Goal: Entertainment & Leisure: Consume media (video, audio)

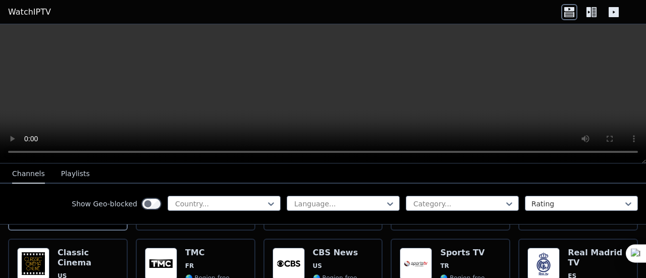
scroll to position [214, 0]
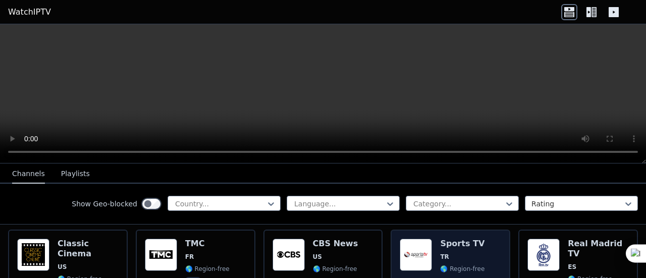
click at [452, 241] on div "Sports TV TR 🌎 Region-free sports tur" at bounding box center [462, 275] width 44 height 73
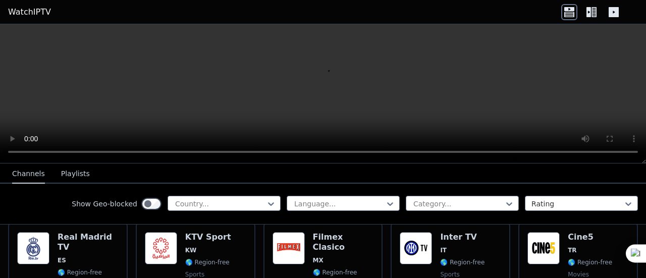
scroll to position [817, 0]
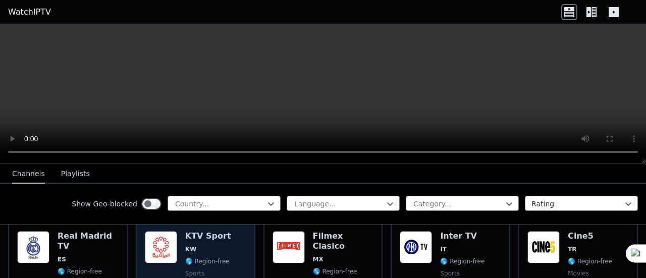
click at [221, 245] on span "KW" at bounding box center [208, 249] width 46 height 8
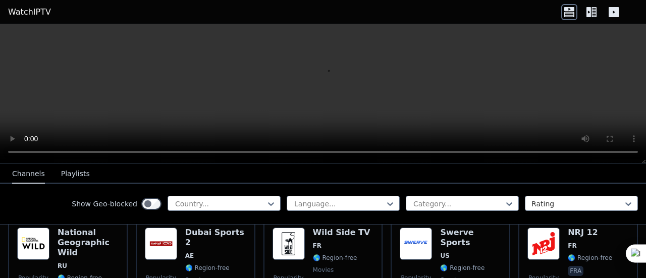
scroll to position [1132, 0]
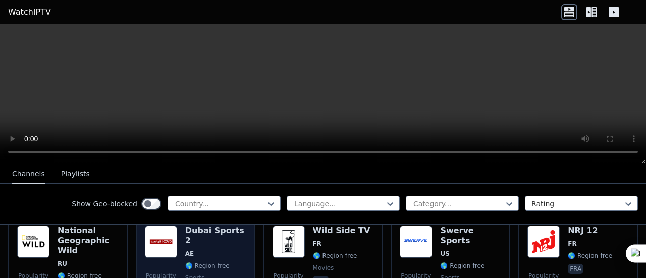
click at [222, 250] on span "AE" at bounding box center [215, 254] width 61 height 8
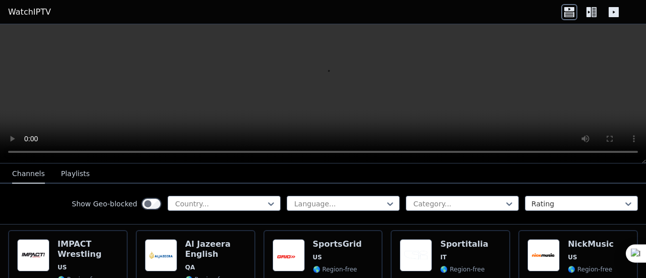
scroll to position [1227, 0]
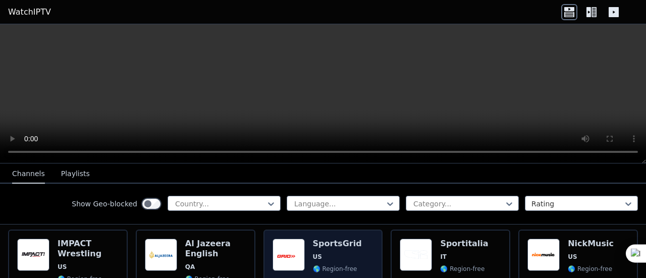
click at [321, 265] on span "🌎 Region-free" at bounding box center [335, 269] width 44 height 8
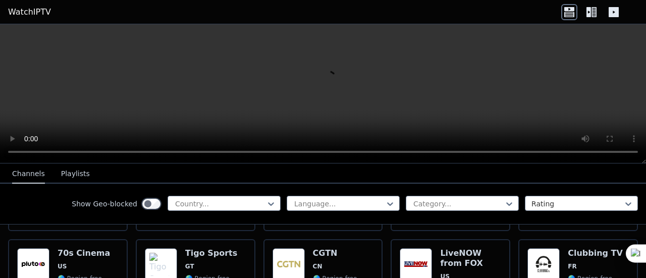
scroll to position [1722, 0]
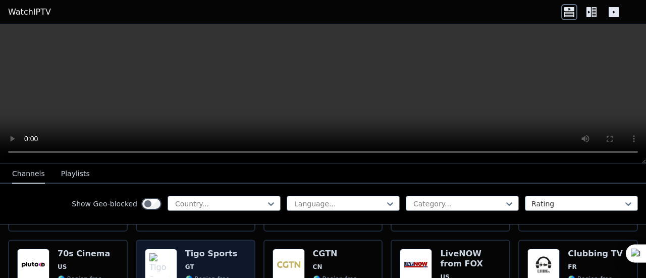
click at [206, 263] on span "GT" at bounding box center [211, 267] width 52 height 8
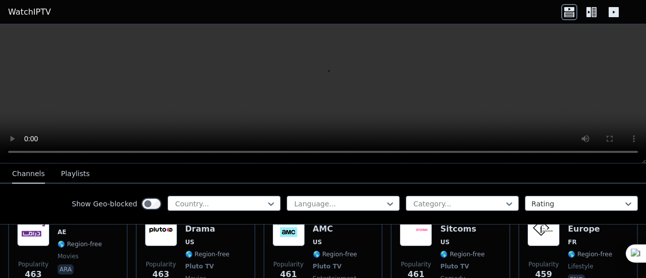
scroll to position [4287, 0]
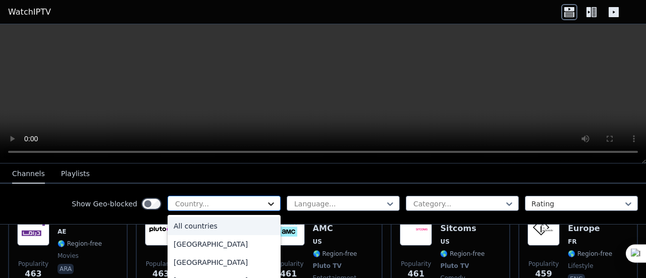
click at [266, 201] on icon at bounding box center [271, 204] width 10 height 10
type input "***"
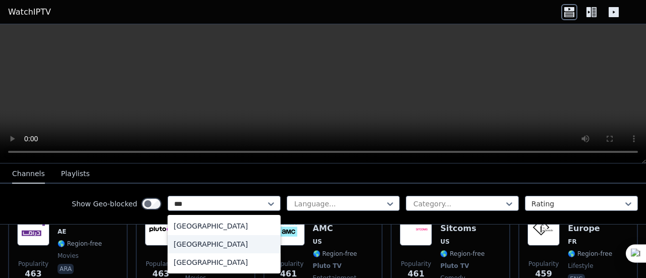
click at [198, 247] on div "[GEOGRAPHIC_DATA]" at bounding box center [223, 244] width 113 height 18
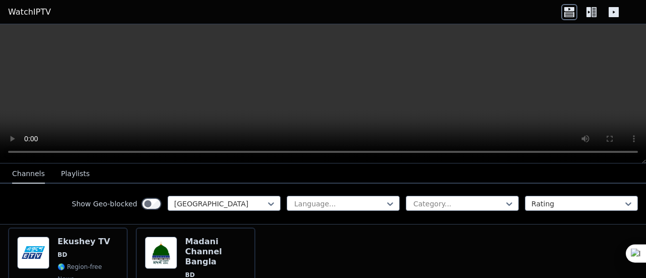
scroll to position [125, 0]
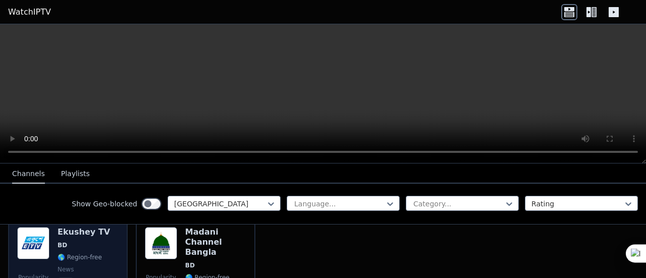
click at [65, 253] on span "🌎 Region-free" at bounding box center [80, 257] width 44 height 8
click at [77, 244] on div "Ekushey TV BD 🌎 Region-free news ben" at bounding box center [84, 268] width 52 height 83
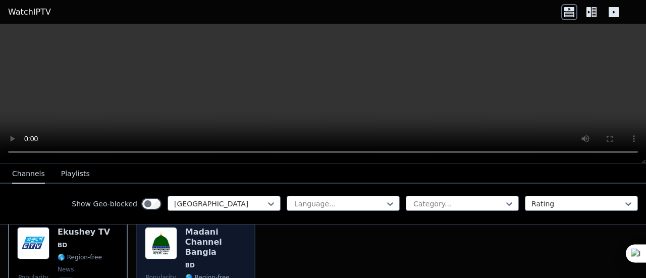
click at [211, 233] on h6 "Madani Channel Bangla" at bounding box center [215, 242] width 61 height 30
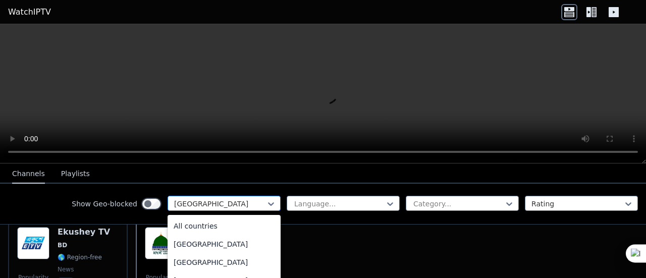
click at [254, 203] on div at bounding box center [220, 204] width 92 height 10
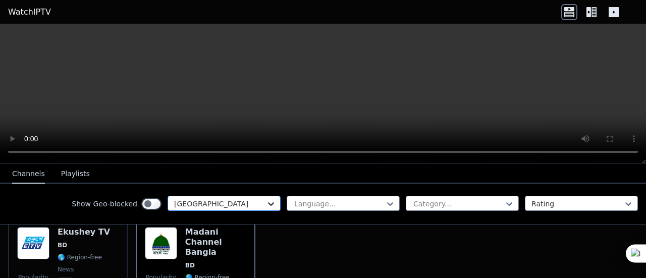
click at [266, 202] on icon at bounding box center [271, 204] width 10 height 10
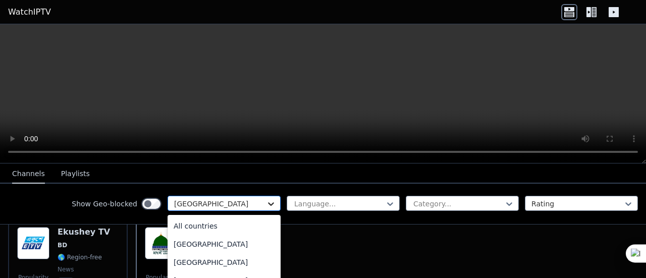
click at [266, 203] on icon at bounding box center [271, 204] width 10 height 10
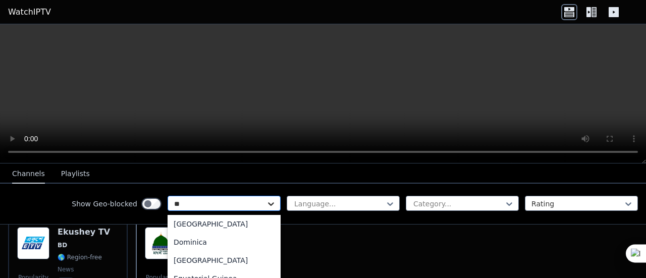
scroll to position [0, 0]
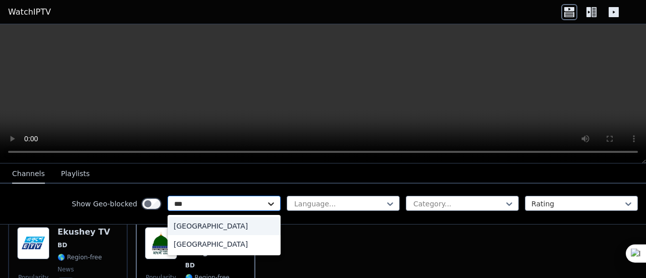
type input "****"
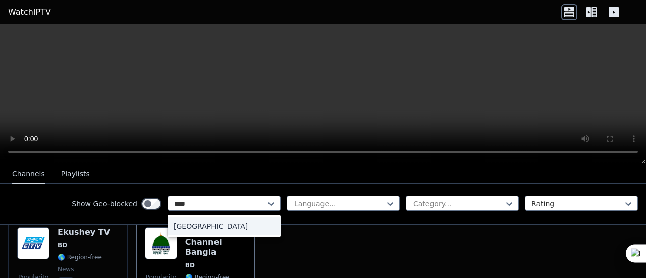
click at [201, 229] on div "[GEOGRAPHIC_DATA]" at bounding box center [223, 226] width 113 height 18
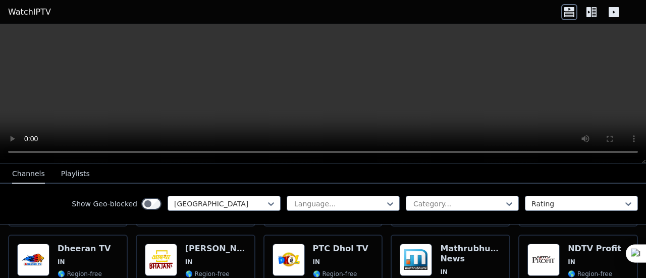
scroll to position [1037, 0]
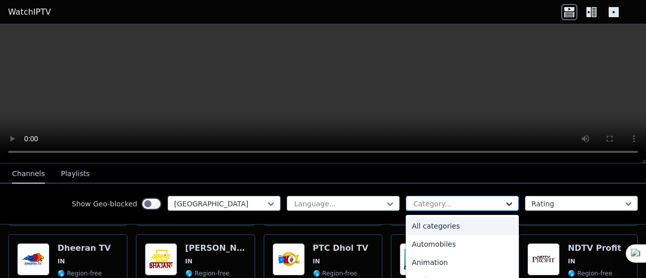
click at [504, 203] on icon at bounding box center [509, 204] width 10 height 10
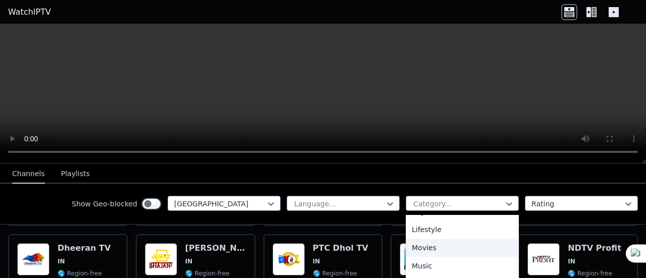
scroll to position [250, 0]
